Goal: Transaction & Acquisition: Purchase product/service

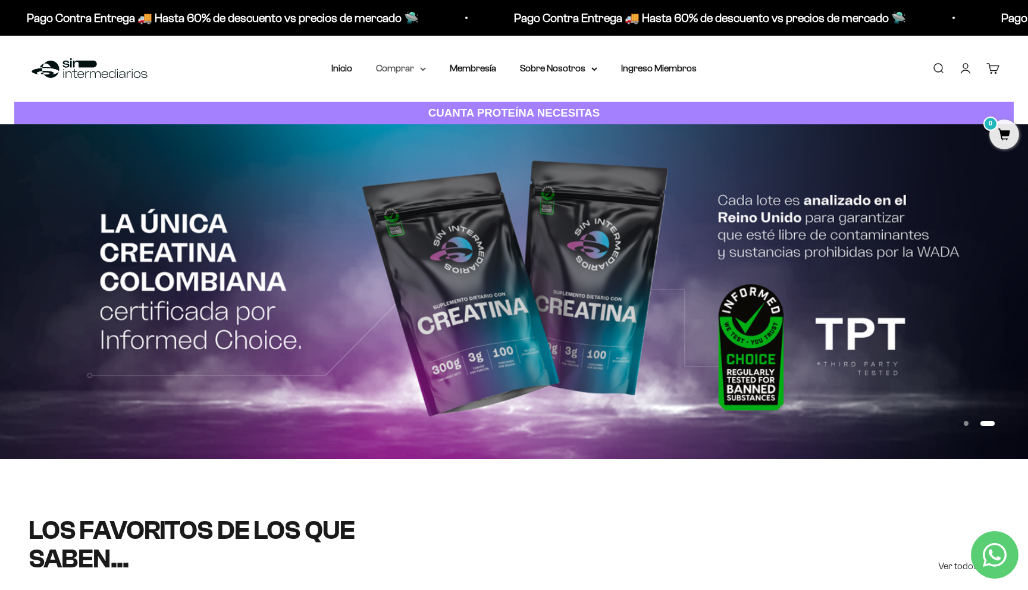
click at [415, 71] on summary "Comprar" at bounding box center [401, 68] width 50 height 15
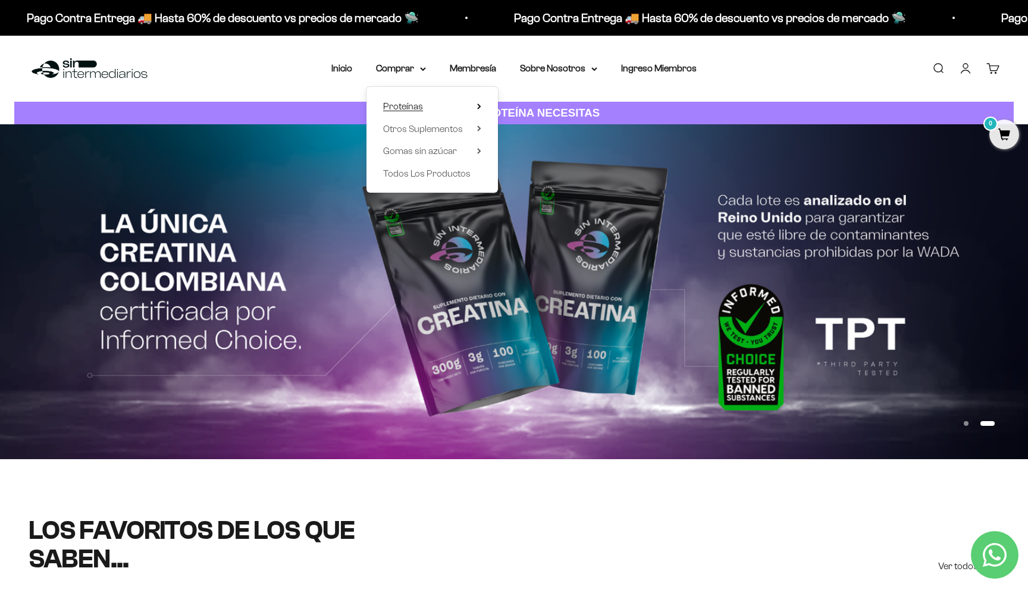
click at [411, 107] on span "Proteínas" at bounding box center [403, 106] width 40 height 10
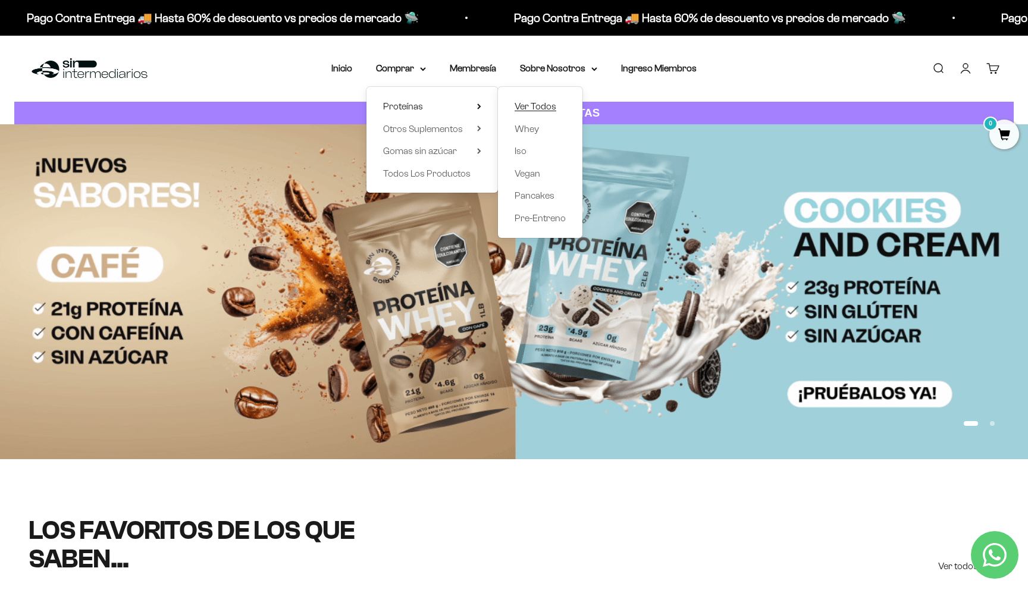
click at [546, 101] on span "Ver Todos" at bounding box center [536, 106] width 42 height 10
